Goal: Information Seeking & Learning: Learn about a topic

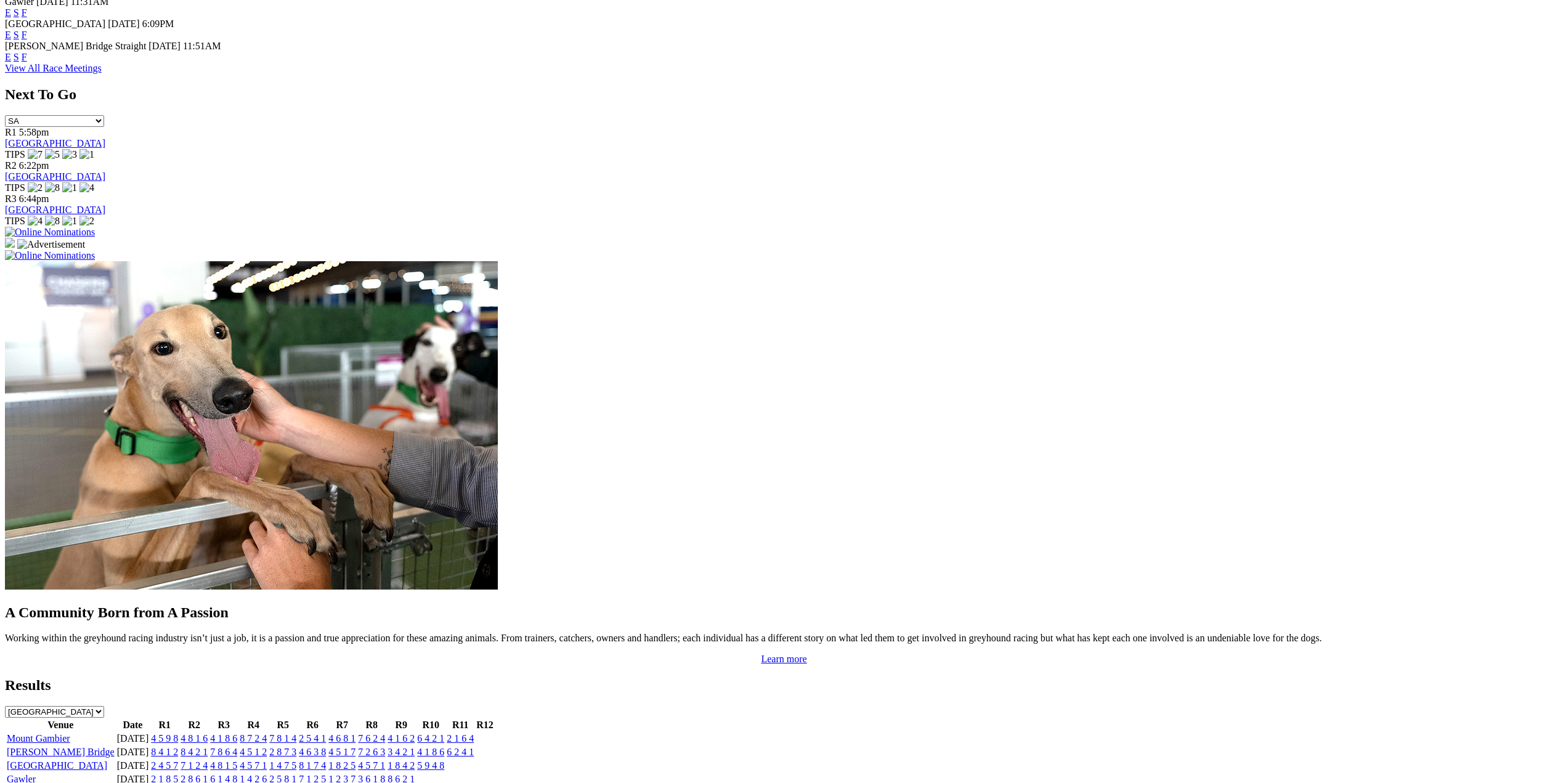
scroll to position [740, 0]
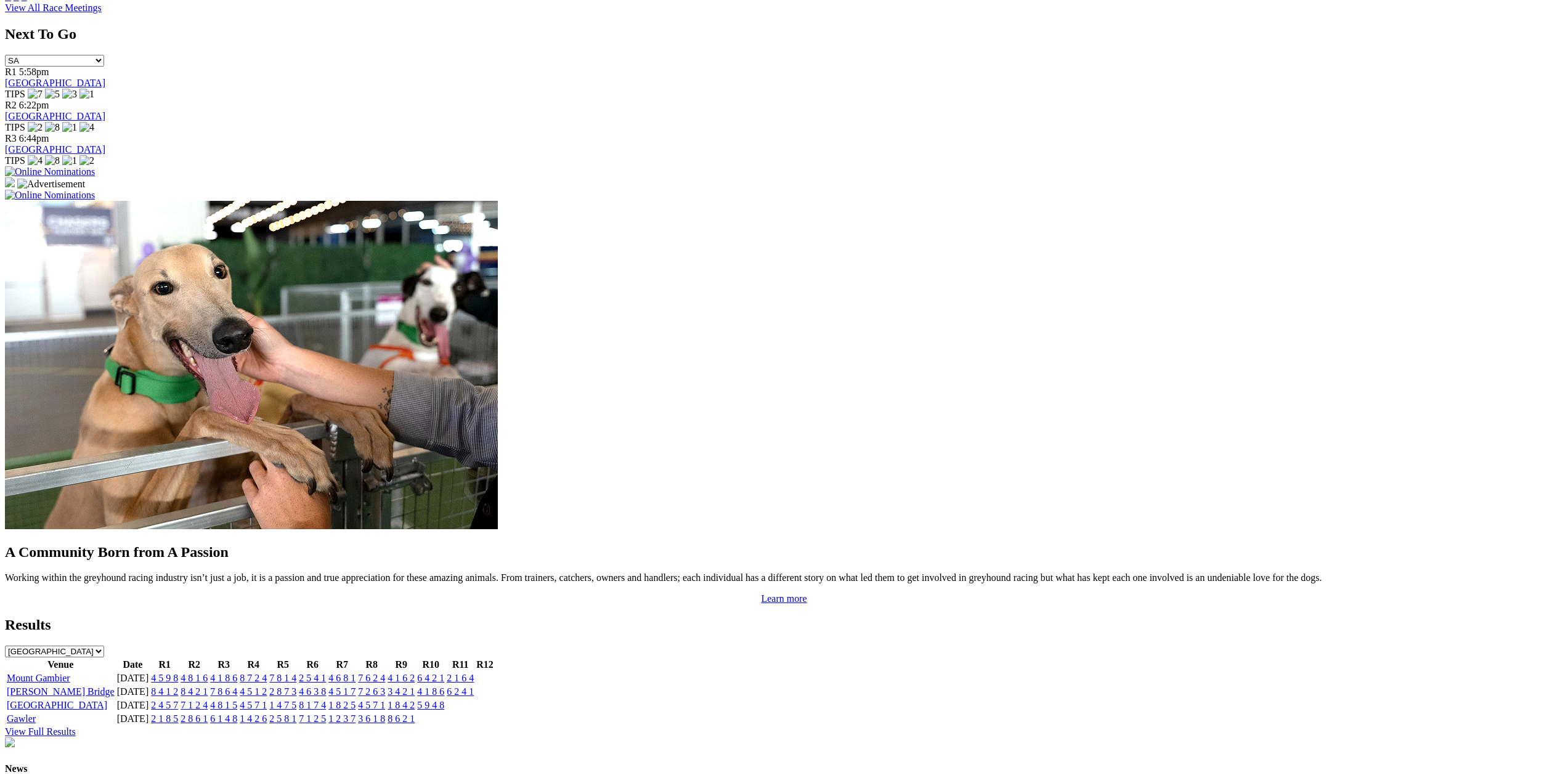
click at [178, 687] on link "8 4 1 2" at bounding box center [164, 692] width 27 height 11
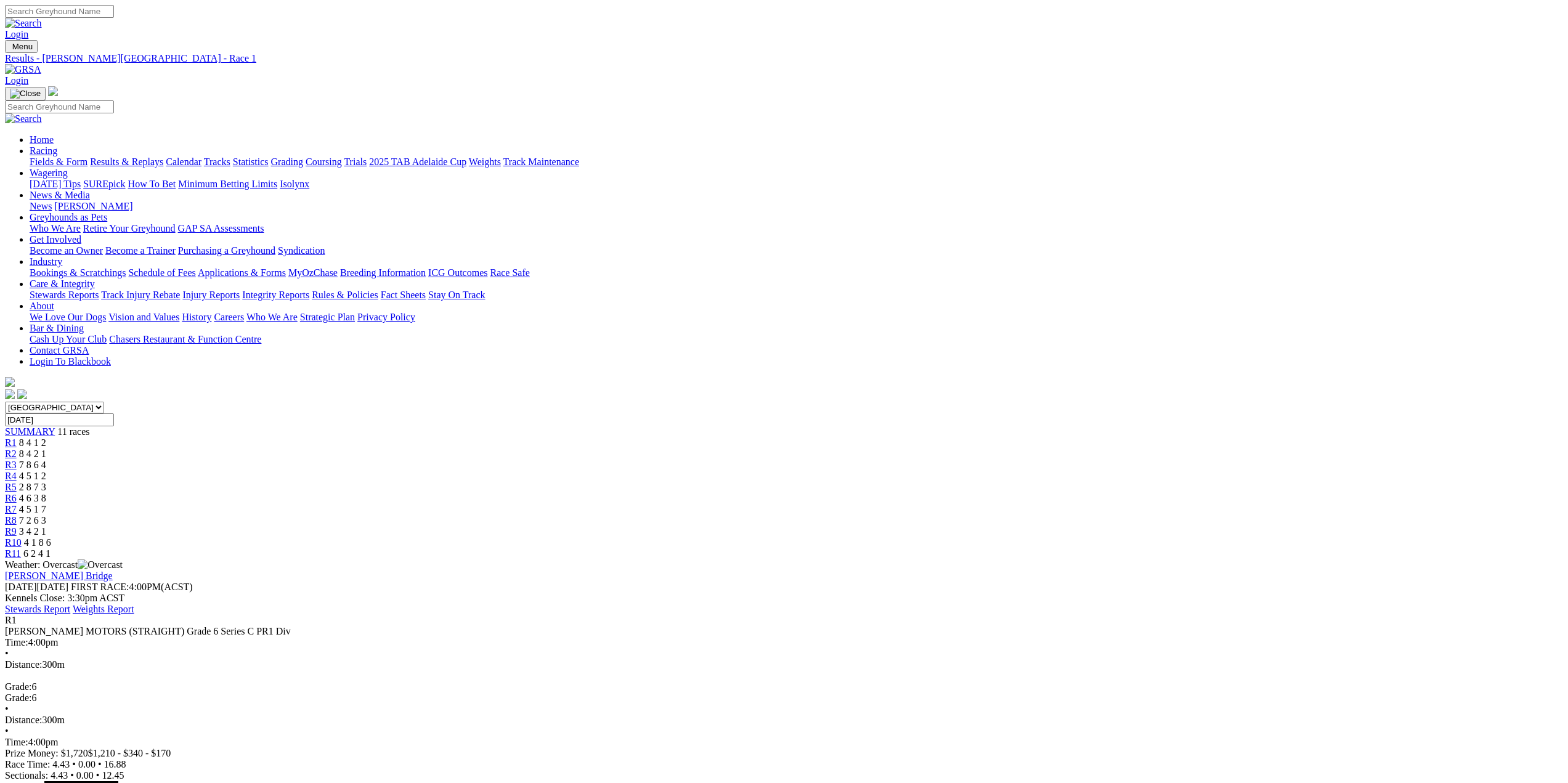
click at [16, 448] on span "R2" at bounding box center [11, 453] width 12 height 11
click at [16, 460] on span "R3" at bounding box center [11, 465] width 12 height 11
click at [16, 471] on span "R4" at bounding box center [11, 476] width 12 height 11
click at [16, 482] on span "R5" at bounding box center [11, 487] width 12 height 11
click at [16, 493] on span "R6" at bounding box center [11, 498] width 12 height 11
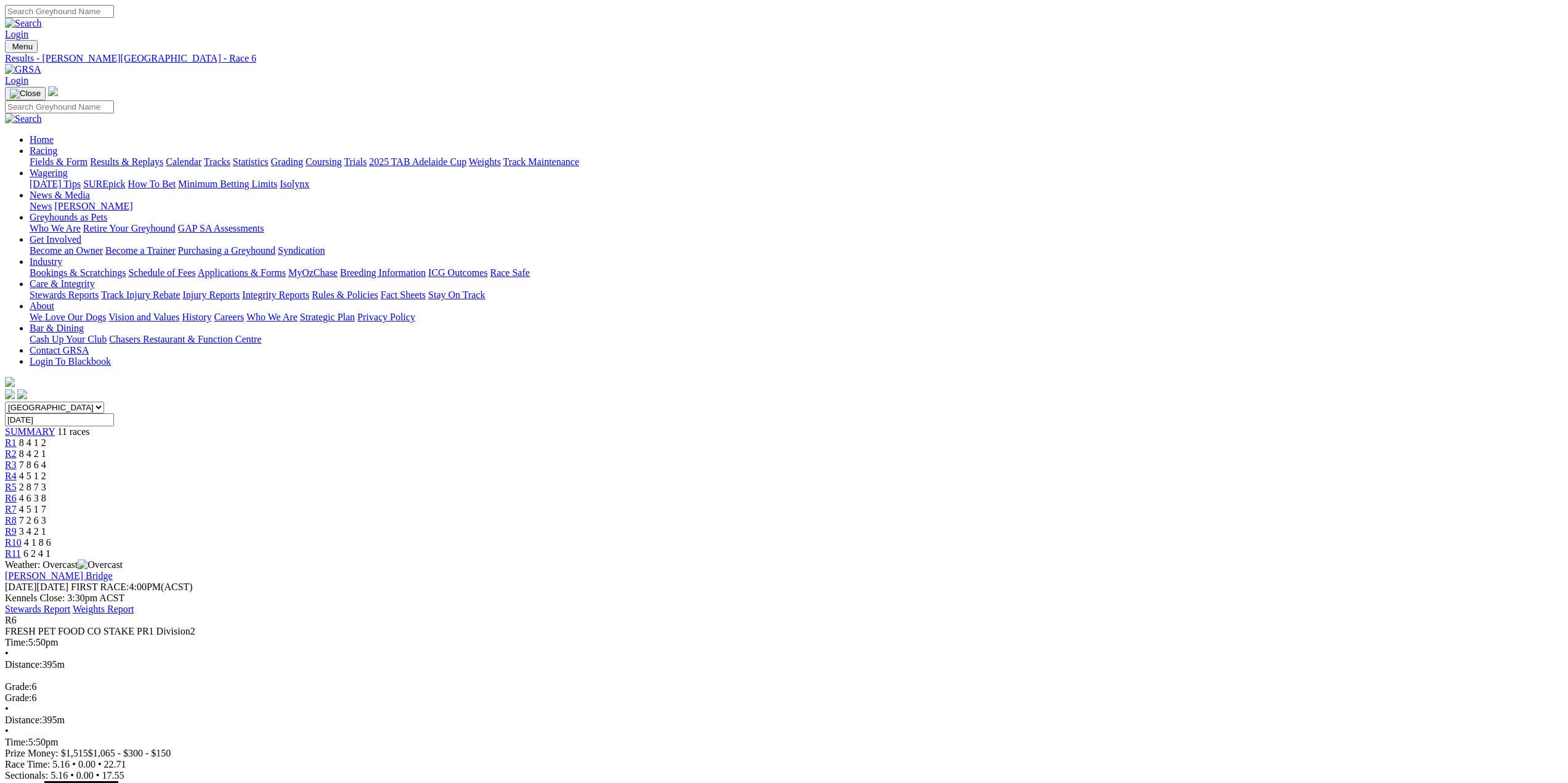
click at [16, 504] on span "R7" at bounding box center [11, 509] width 12 height 11
click at [16, 515] on span "R8" at bounding box center [11, 520] width 12 height 11
click at [16, 526] on span "R9" at bounding box center [11, 531] width 12 height 11
click at [21, 537] on span "R10" at bounding box center [13, 542] width 16 height 11
click at [21, 548] on span "R11" at bounding box center [13, 554] width 16 height 11
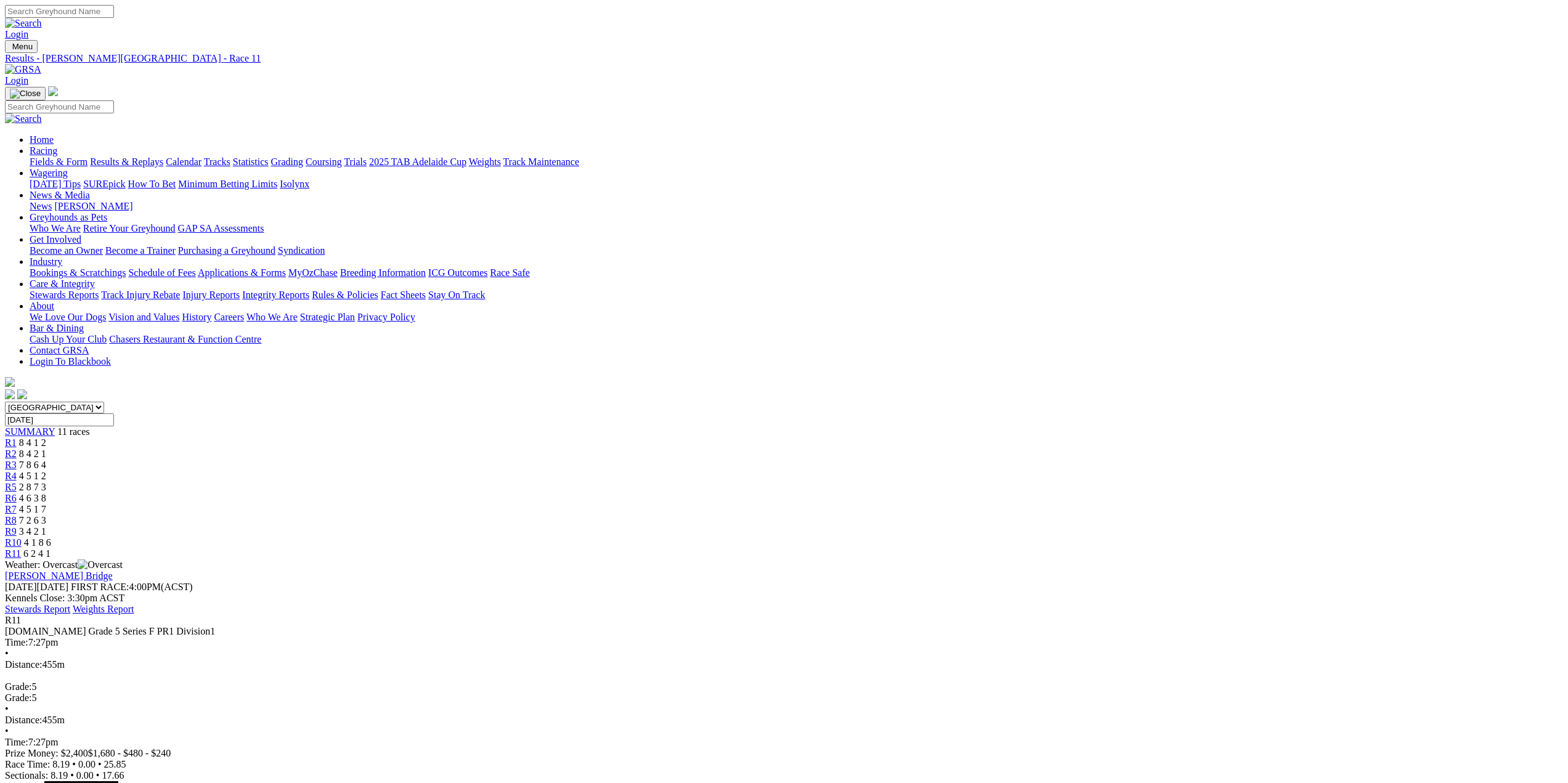
click at [16, 504] on span "R7" at bounding box center [11, 509] width 12 height 11
click at [16, 471] on span "R4" at bounding box center [11, 476] width 12 height 11
click at [16, 482] on span "R5" at bounding box center [11, 487] width 12 height 11
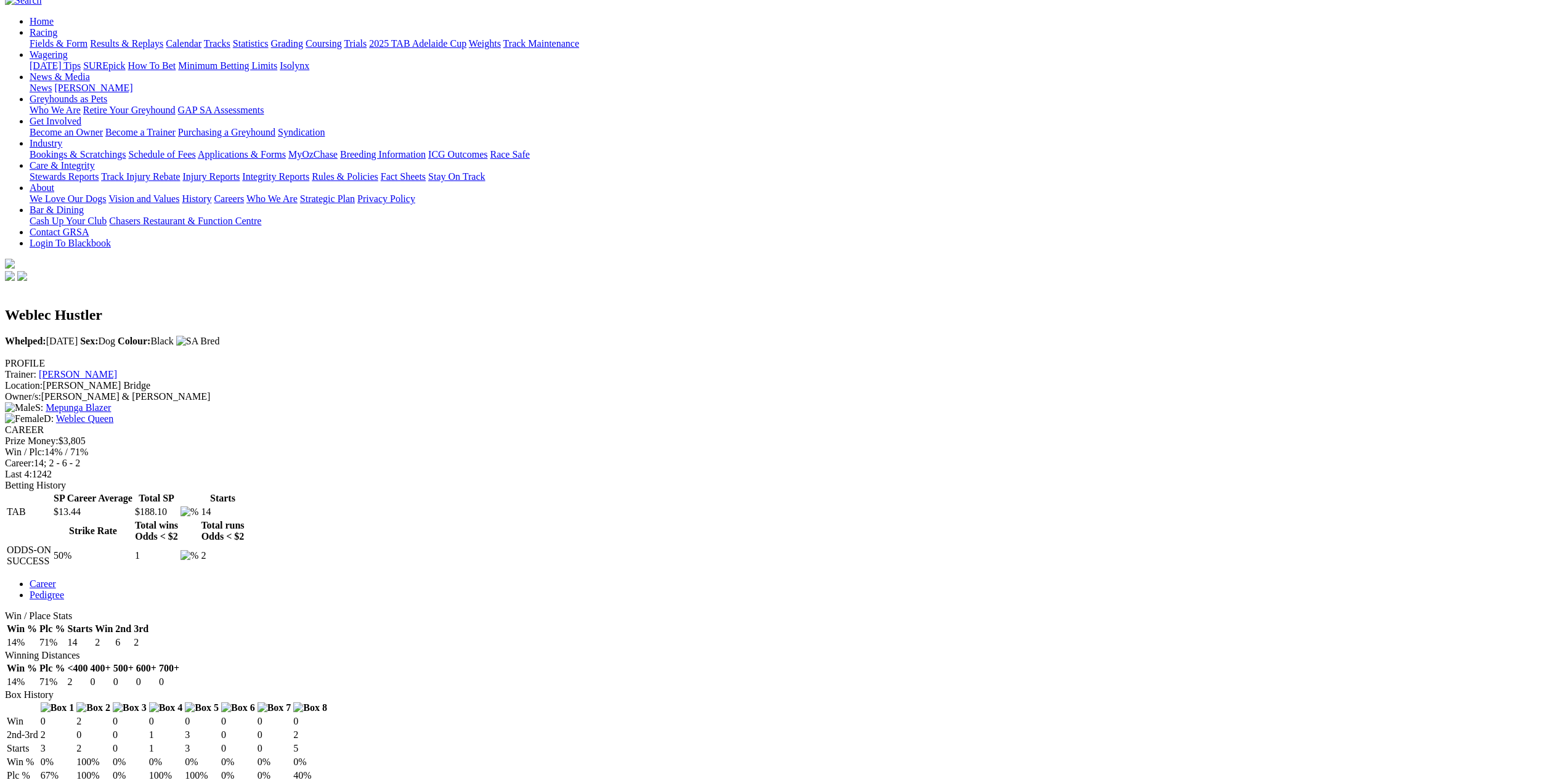
scroll to position [123, 0]
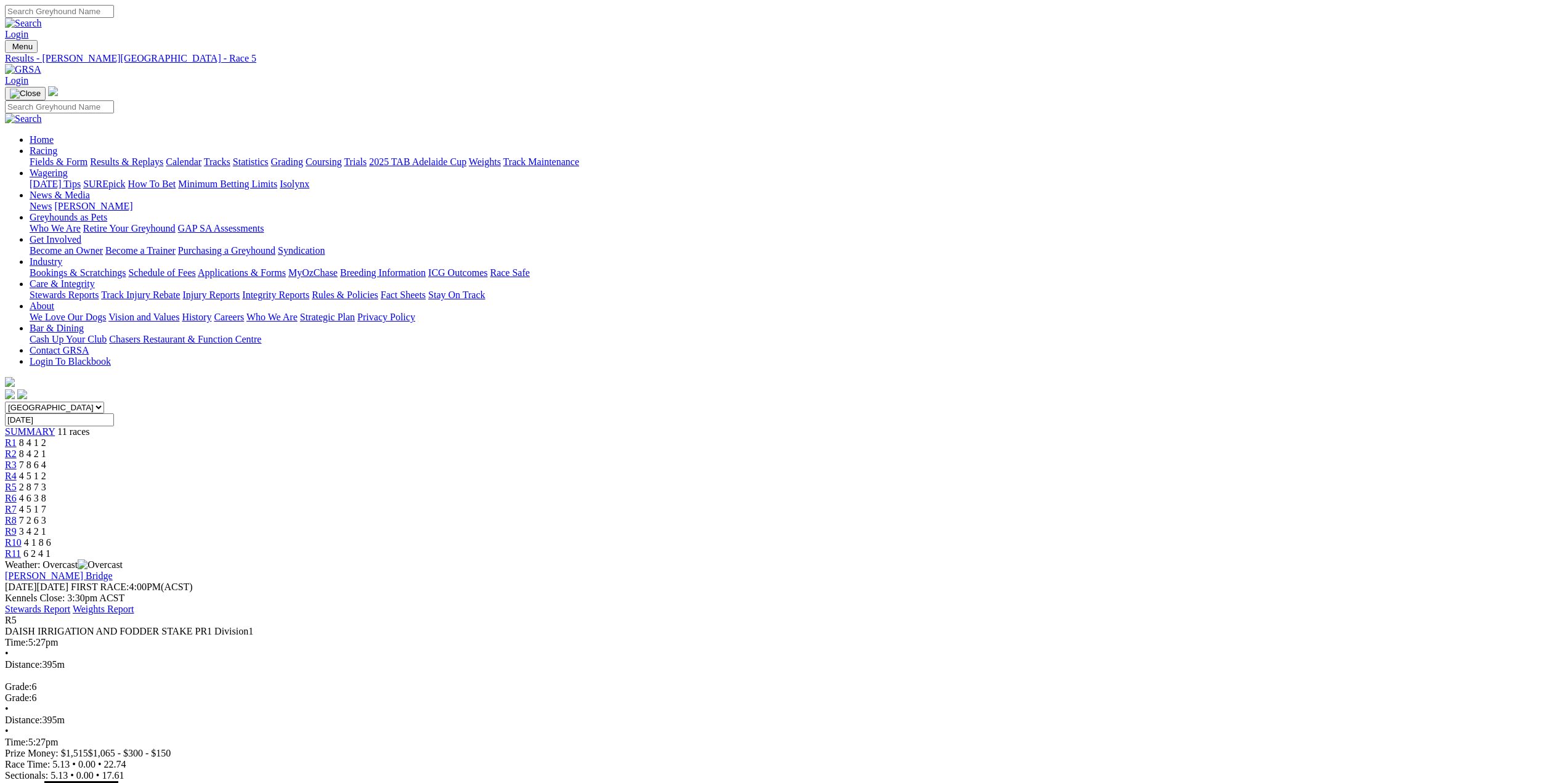
click at [16, 438] on span "R1" at bounding box center [11, 443] width 12 height 11
click at [16, 448] on span "R2" at bounding box center [11, 453] width 12 height 11
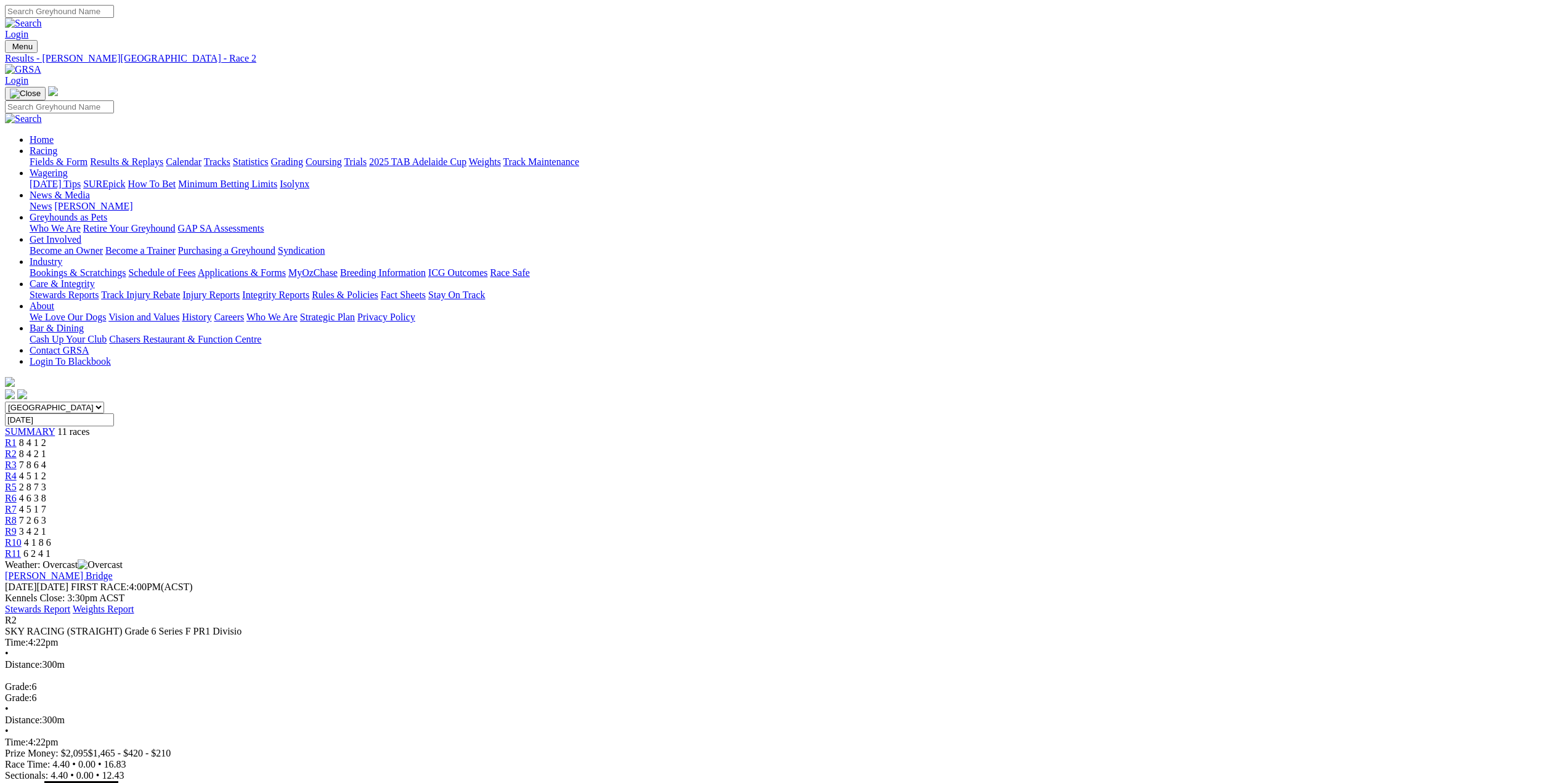
click at [16, 460] on span "R3" at bounding box center [11, 465] width 12 height 11
click at [16, 471] on span "R4" at bounding box center [11, 476] width 12 height 11
click at [16, 482] on span "R5" at bounding box center [11, 487] width 12 height 11
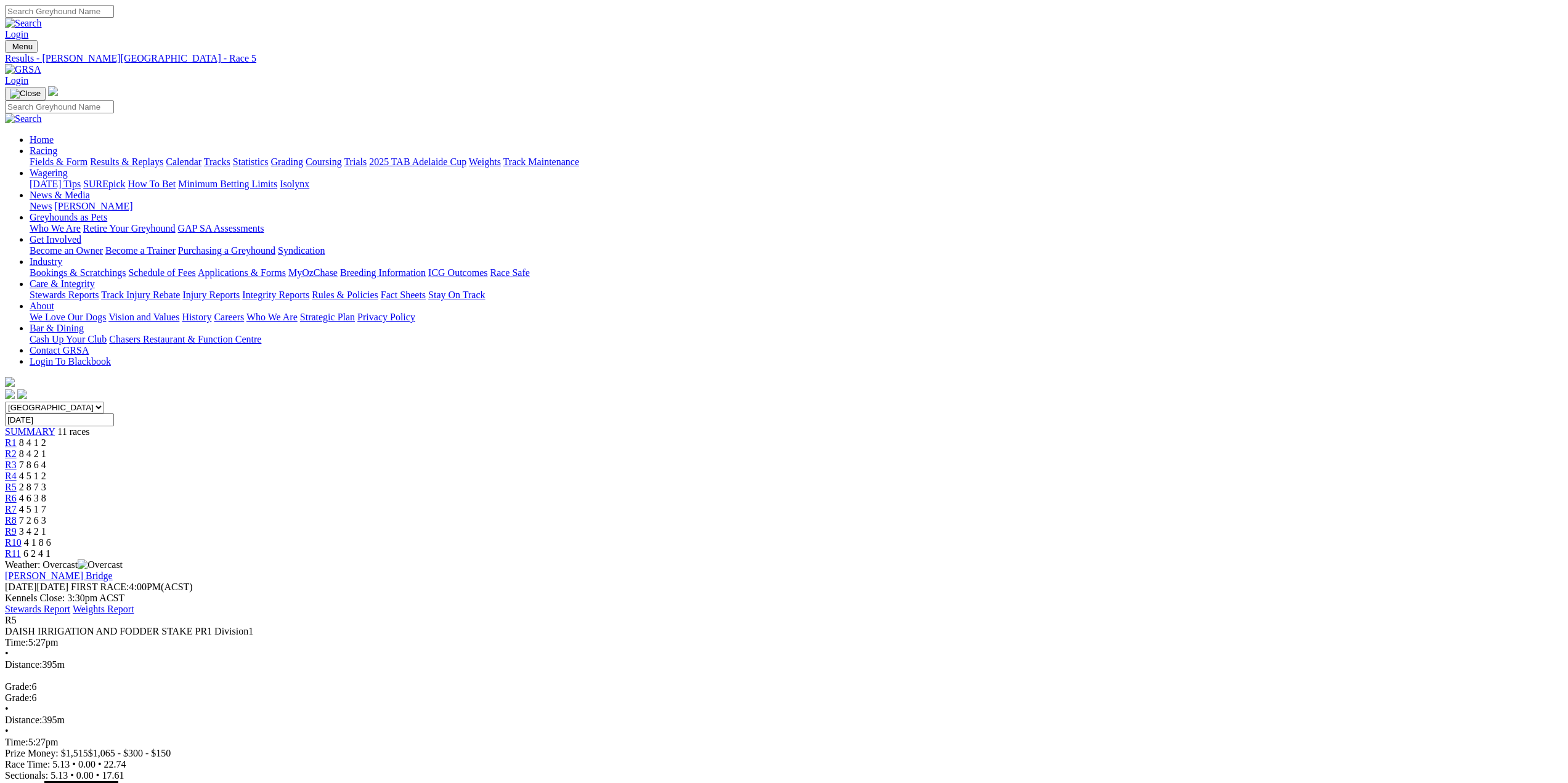
click at [16, 493] on span "R6" at bounding box center [11, 498] width 12 height 11
click at [16, 504] on span "R7" at bounding box center [11, 509] width 12 height 11
click at [16, 515] on span "R8" at bounding box center [11, 520] width 12 height 11
click at [16, 526] on span "R9" at bounding box center [11, 531] width 12 height 11
click at [21, 537] on span "R10" at bounding box center [13, 542] width 16 height 11
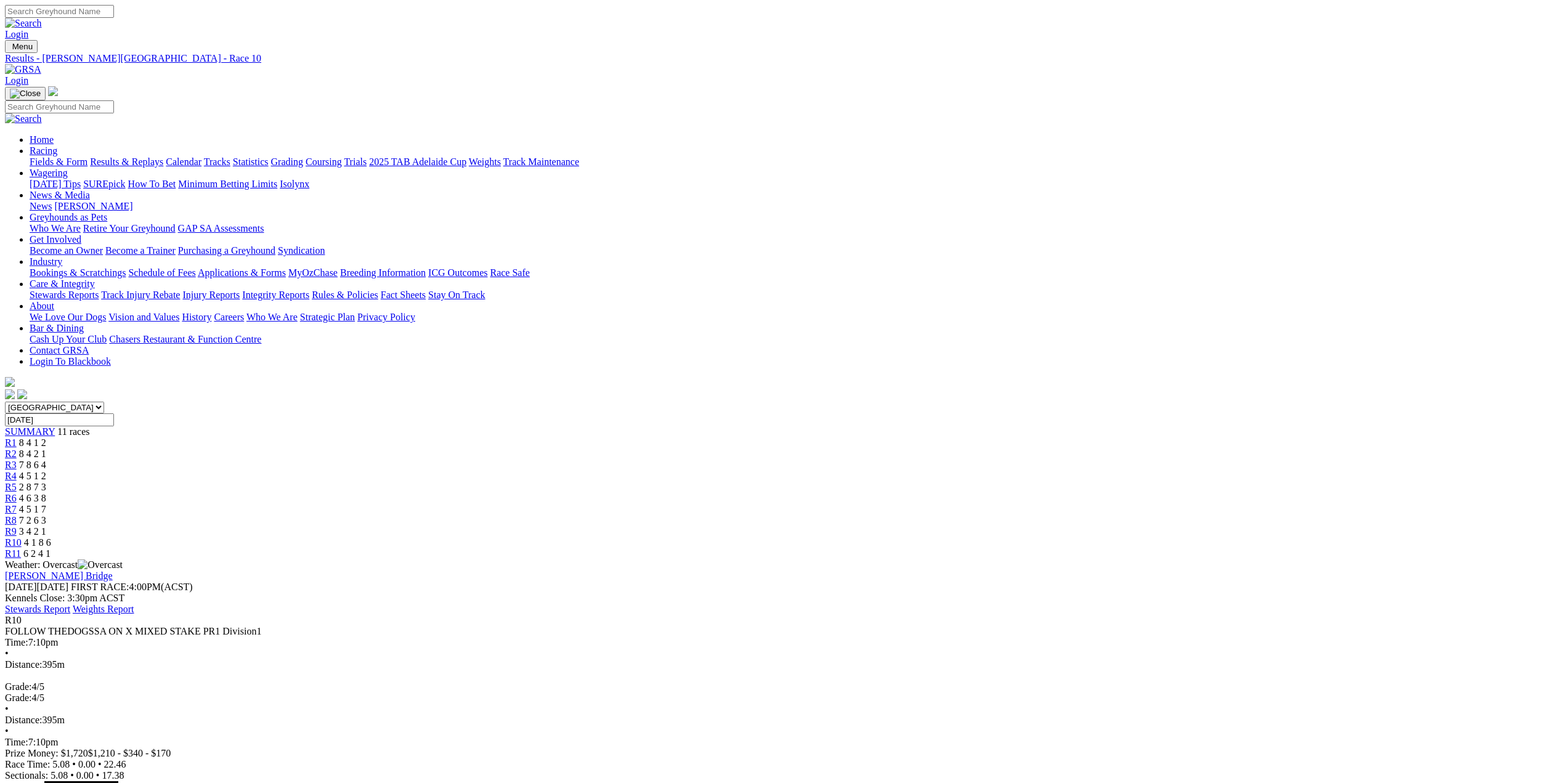
click at [21, 548] on span "R11" at bounding box center [13, 554] width 16 height 11
